Goal: Information Seeking & Learning: Find specific fact

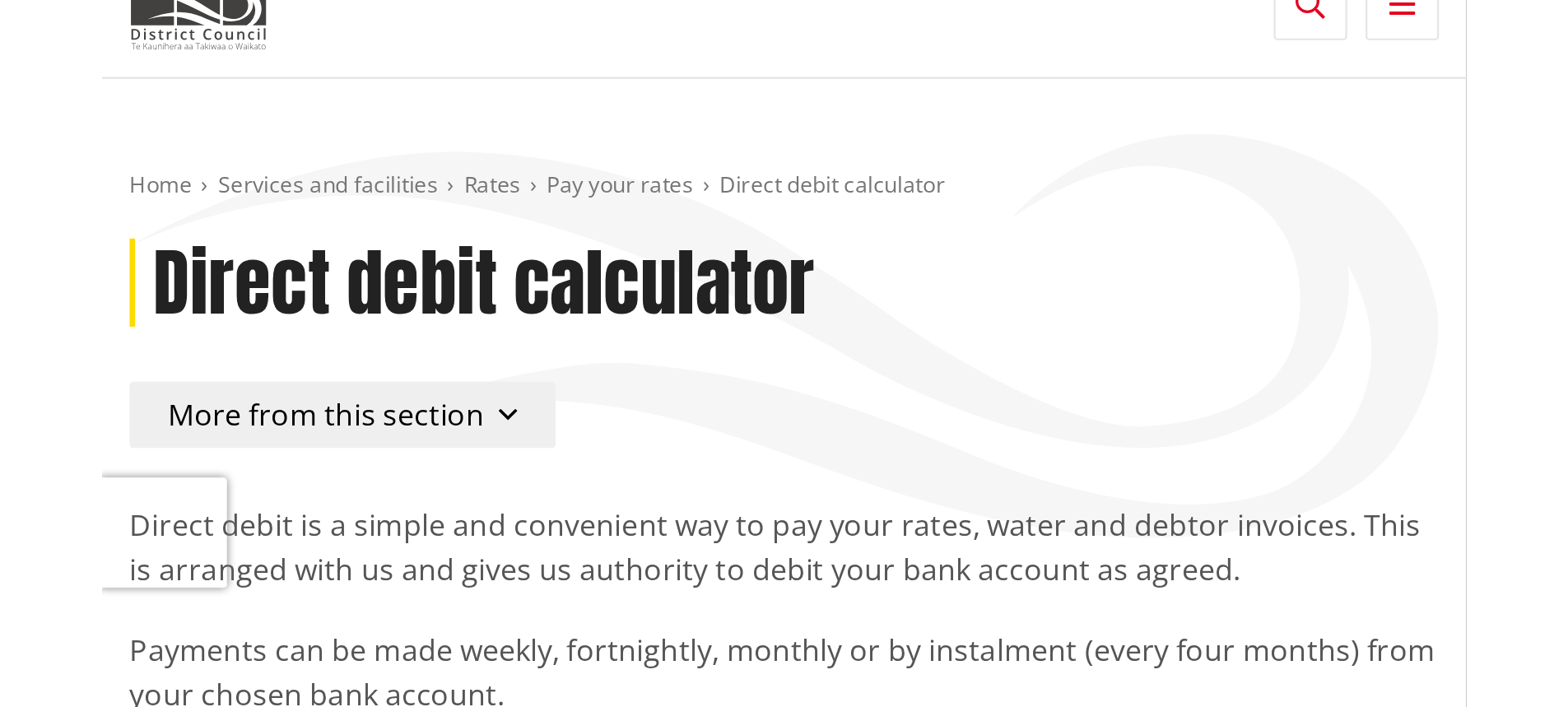
scroll to position [82, 0]
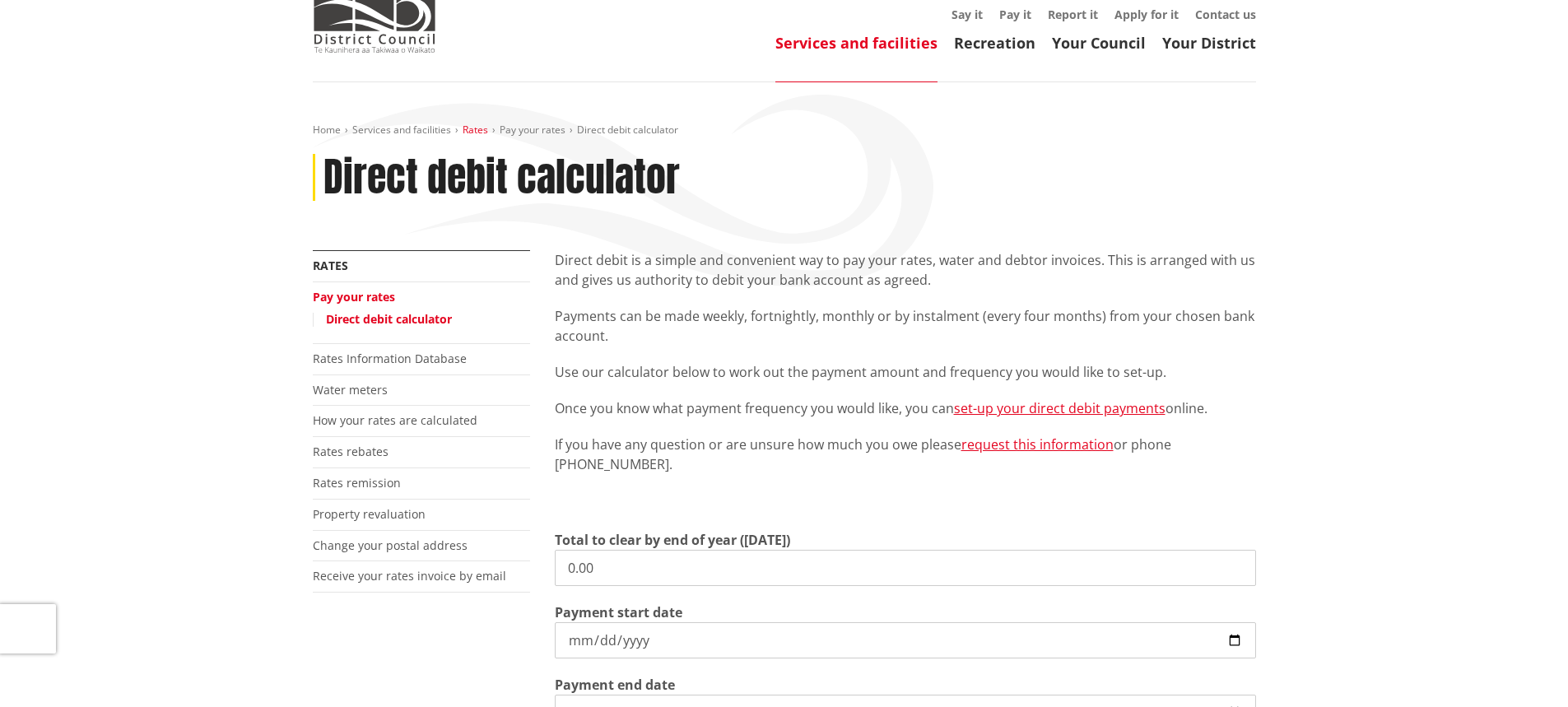
click at [473, 130] on link "Rates" at bounding box center [475, 130] width 25 height 14
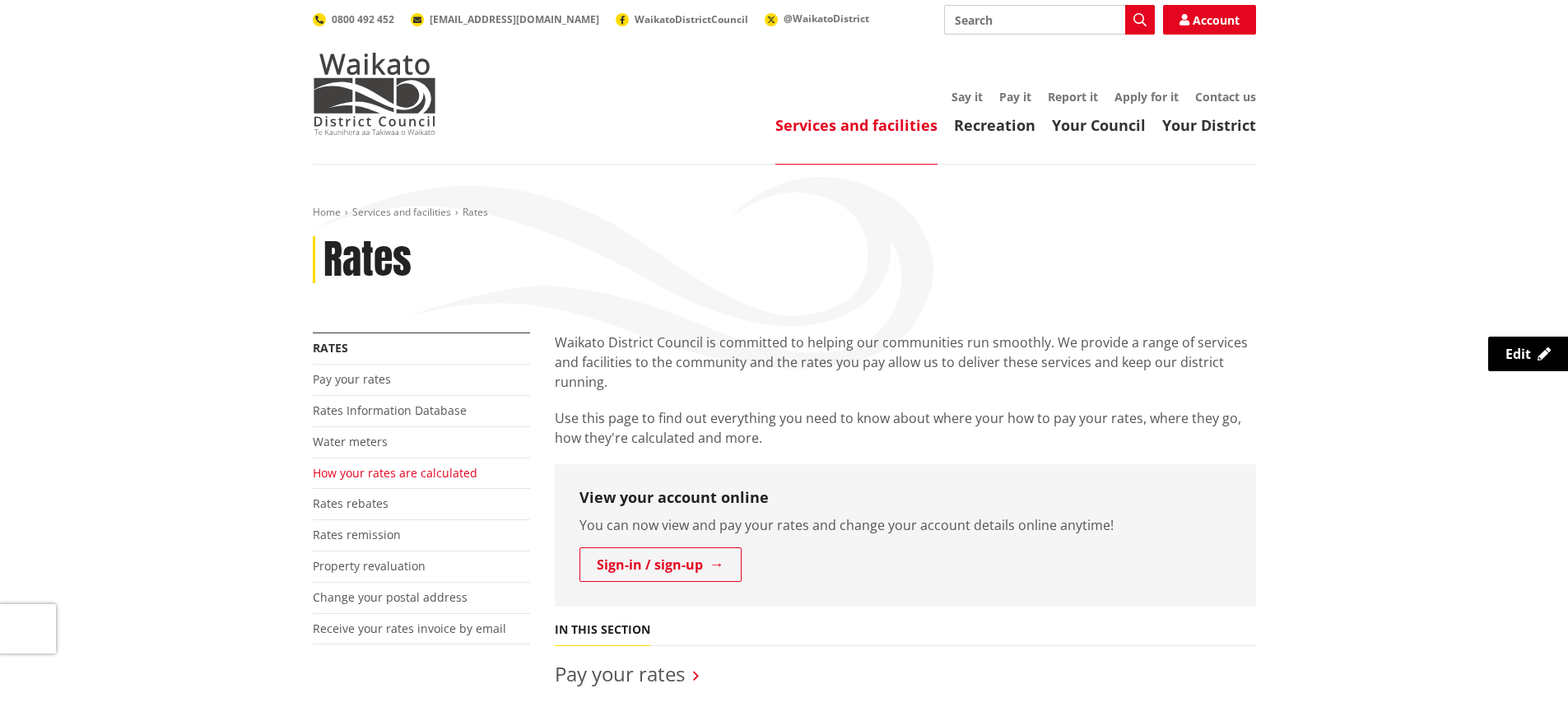
click at [372, 465] on link "How your rates are calculated" at bounding box center [395, 472] width 165 height 15
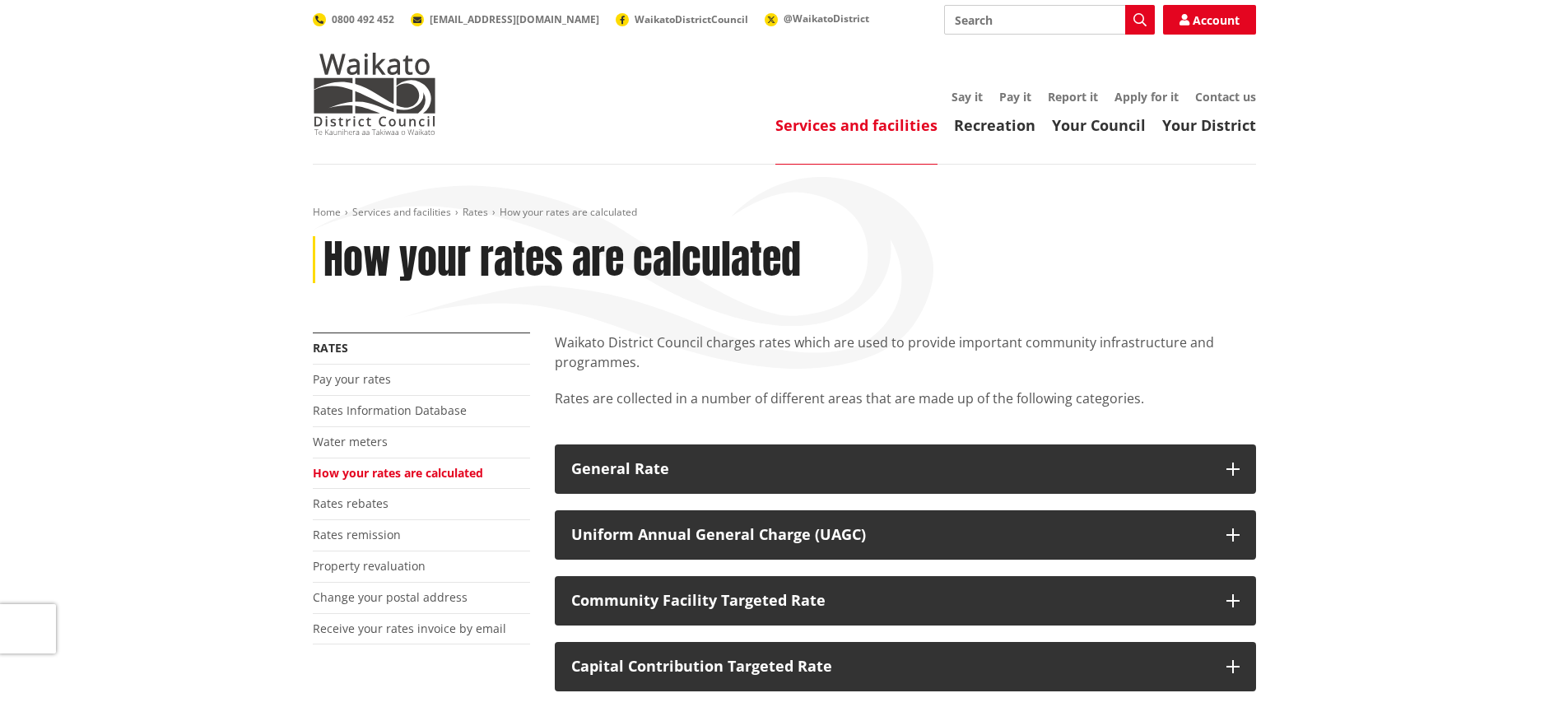
click at [1008, 14] on input "Search" at bounding box center [1049, 19] width 210 height 30
type input "Penalty remission"
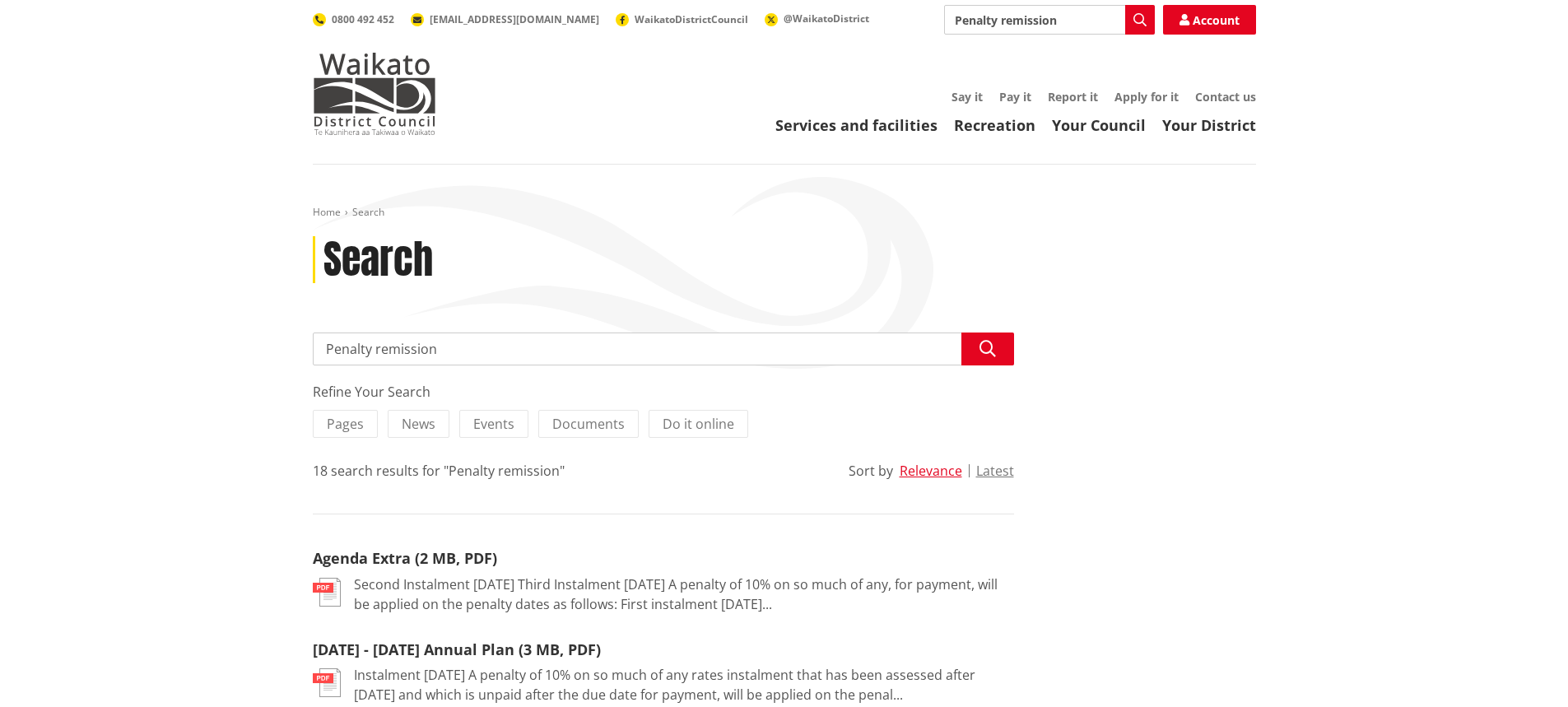
click at [525, 348] on input "Penalty remission" at bounding box center [663, 348] width 701 height 33
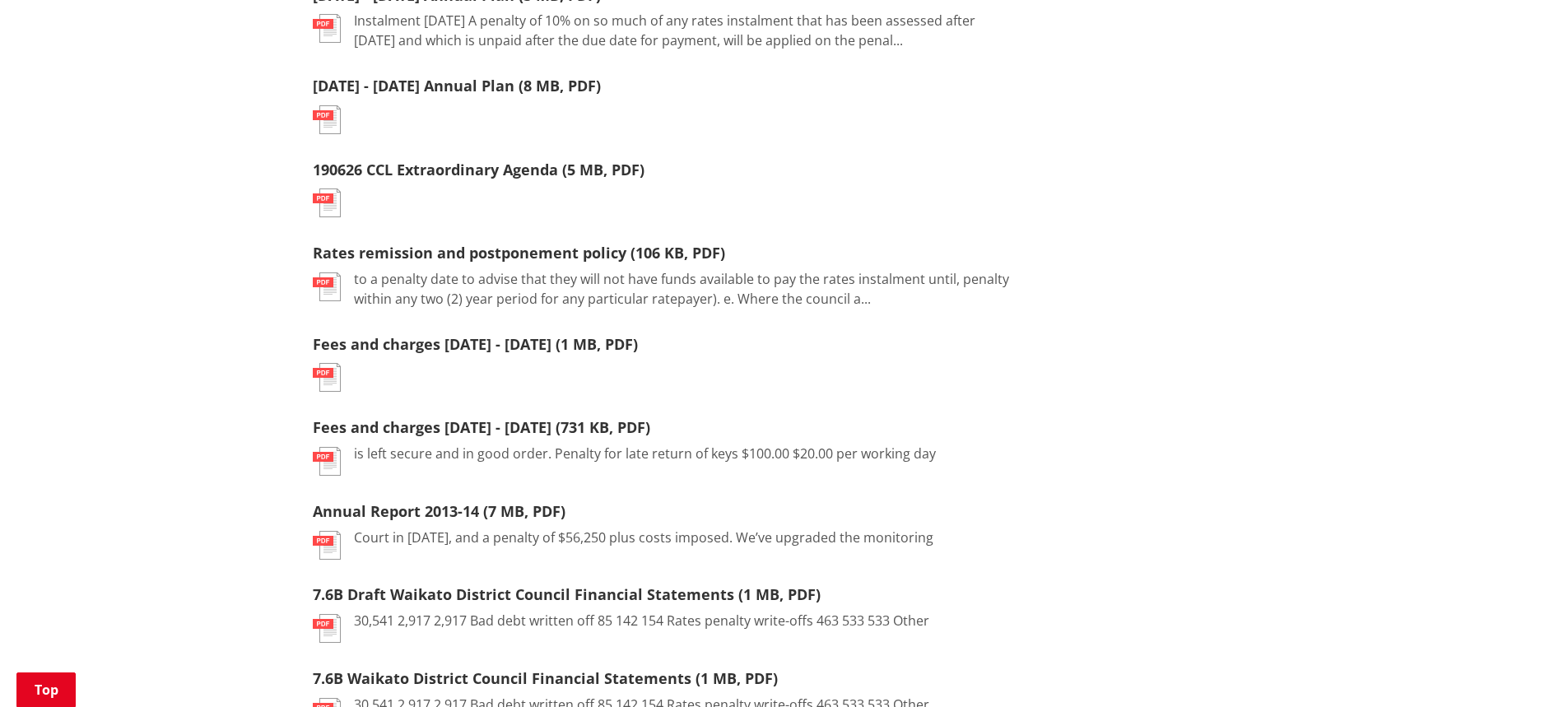
scroll to position [658, 0]
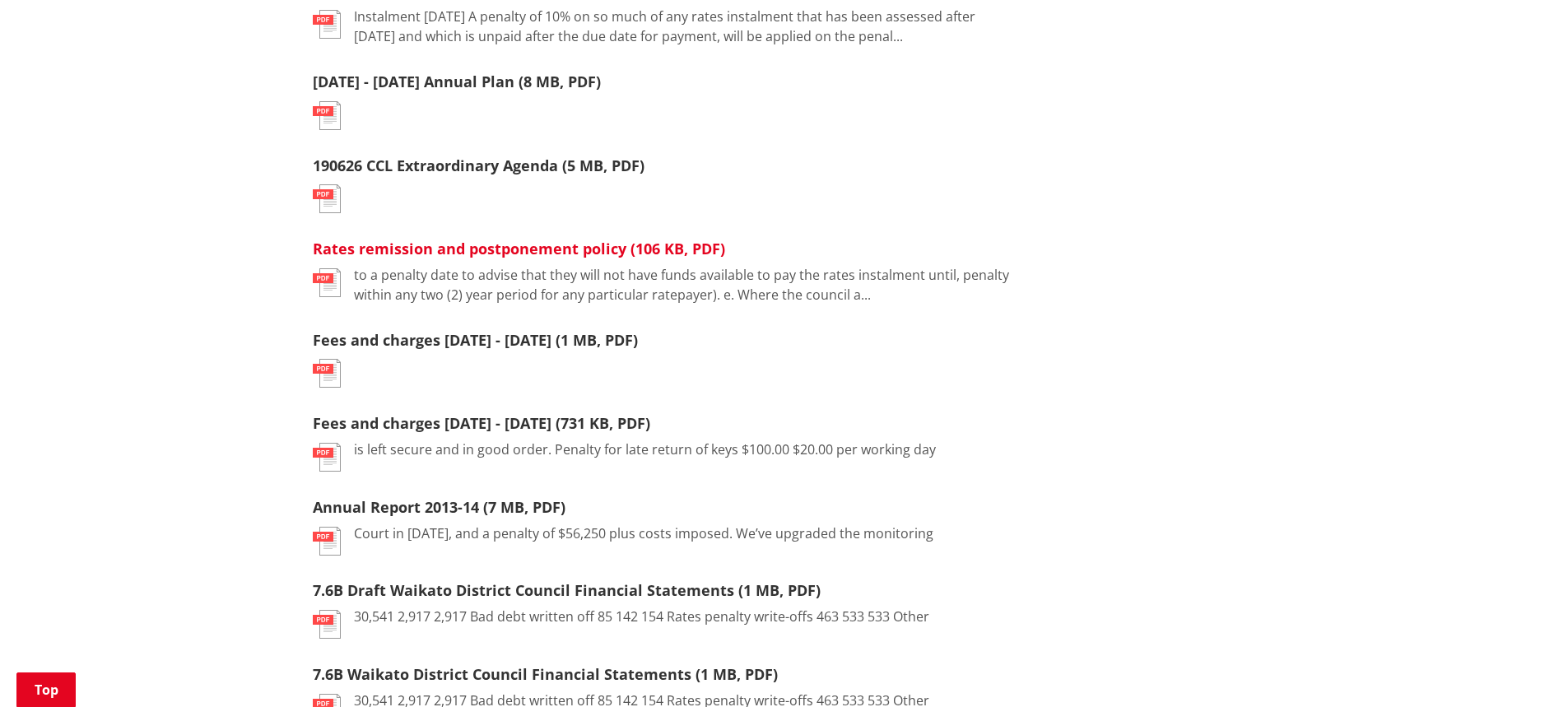
click at [527, 256] on link "Rates remission and postponement policy (106 KB, PDF)" at bounding box center [519, 248] width 412 height 19
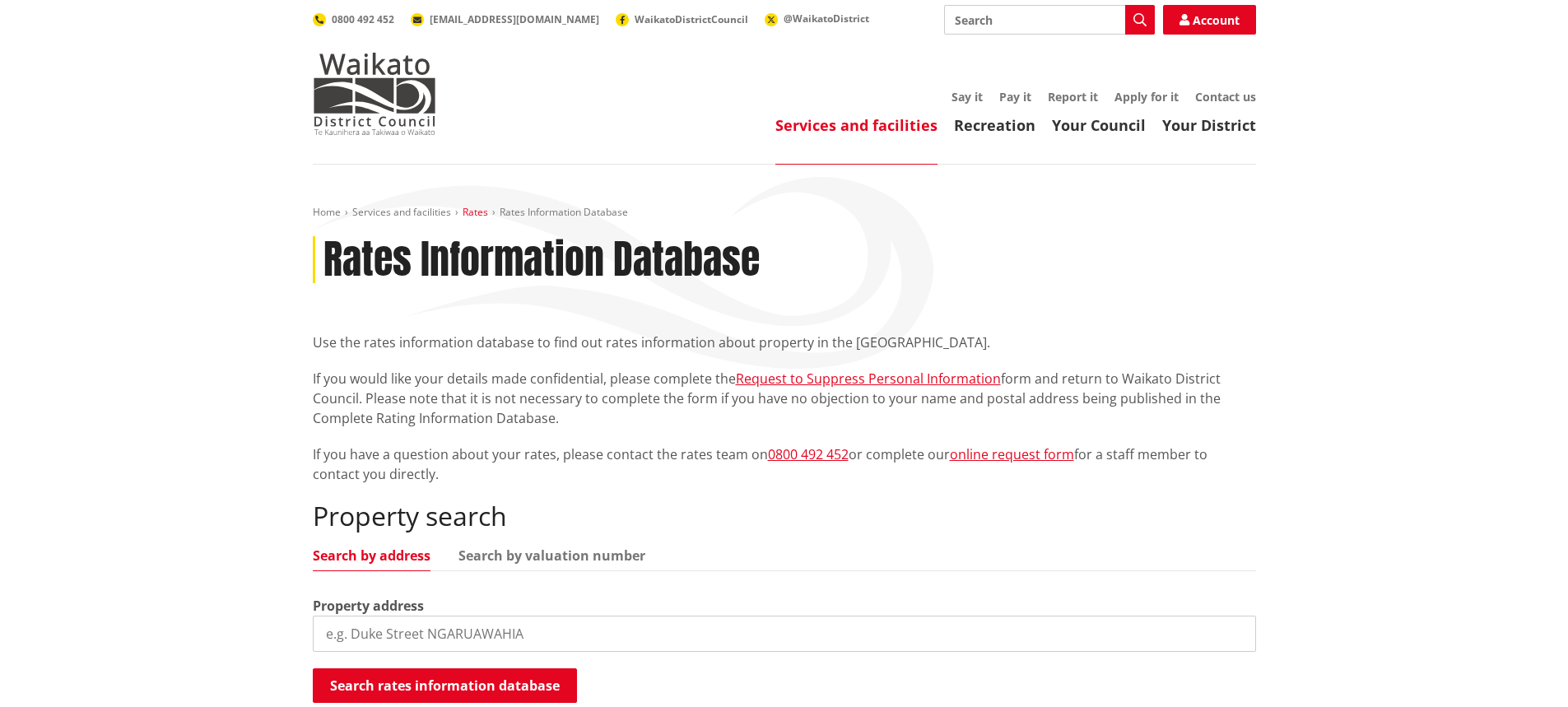
click at [465, 211] on link "Rates" at bounding box center [475, 212] width 25 height 14
